Goal: Check status: Check status

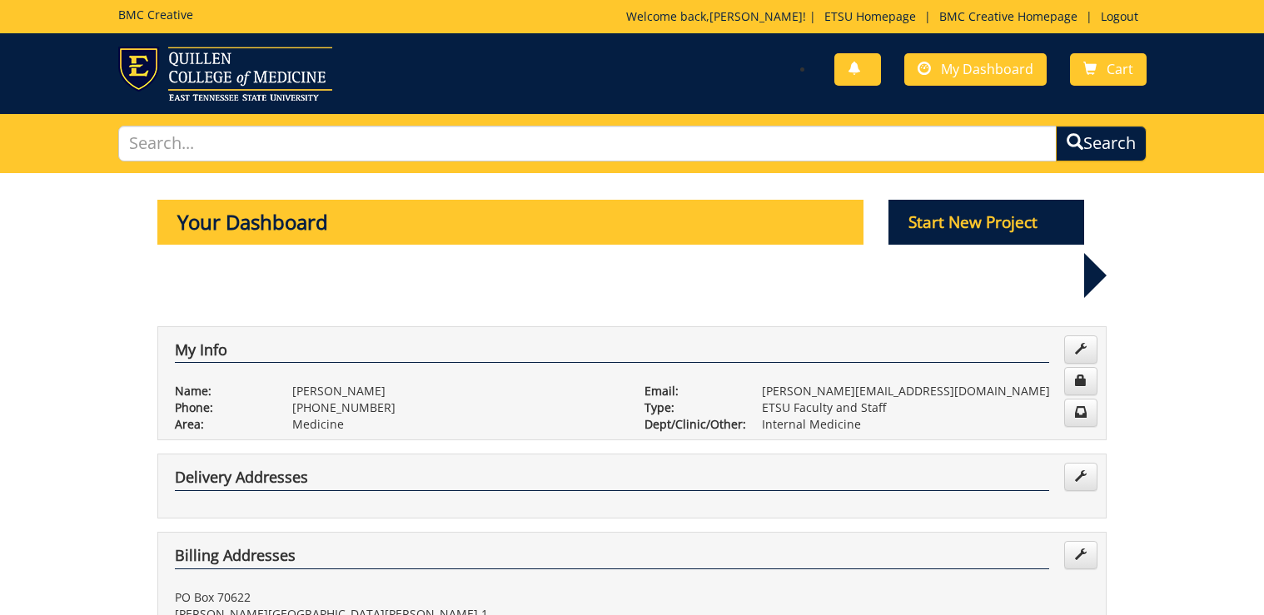
scroll to position [599, 0]
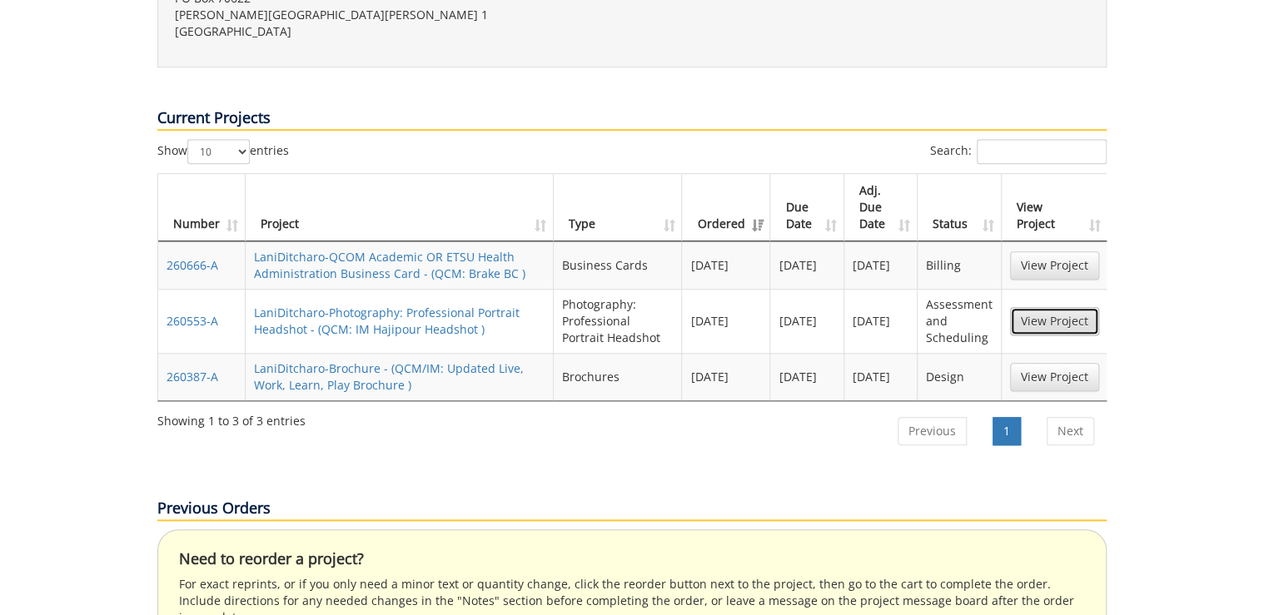
click at [1050, 307] on link "View Project" at bounding box center [1054, 321] width 89 height 28
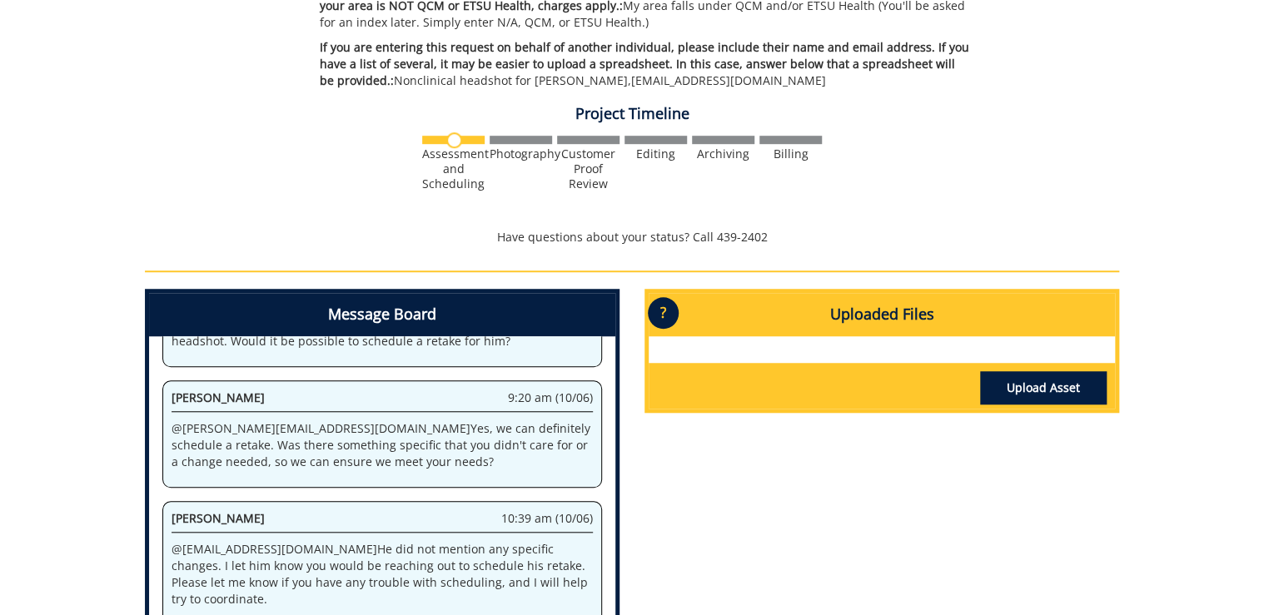
scroll to position [533, 0]
